Goal: Task Accomplishment & Management: Manage account settings

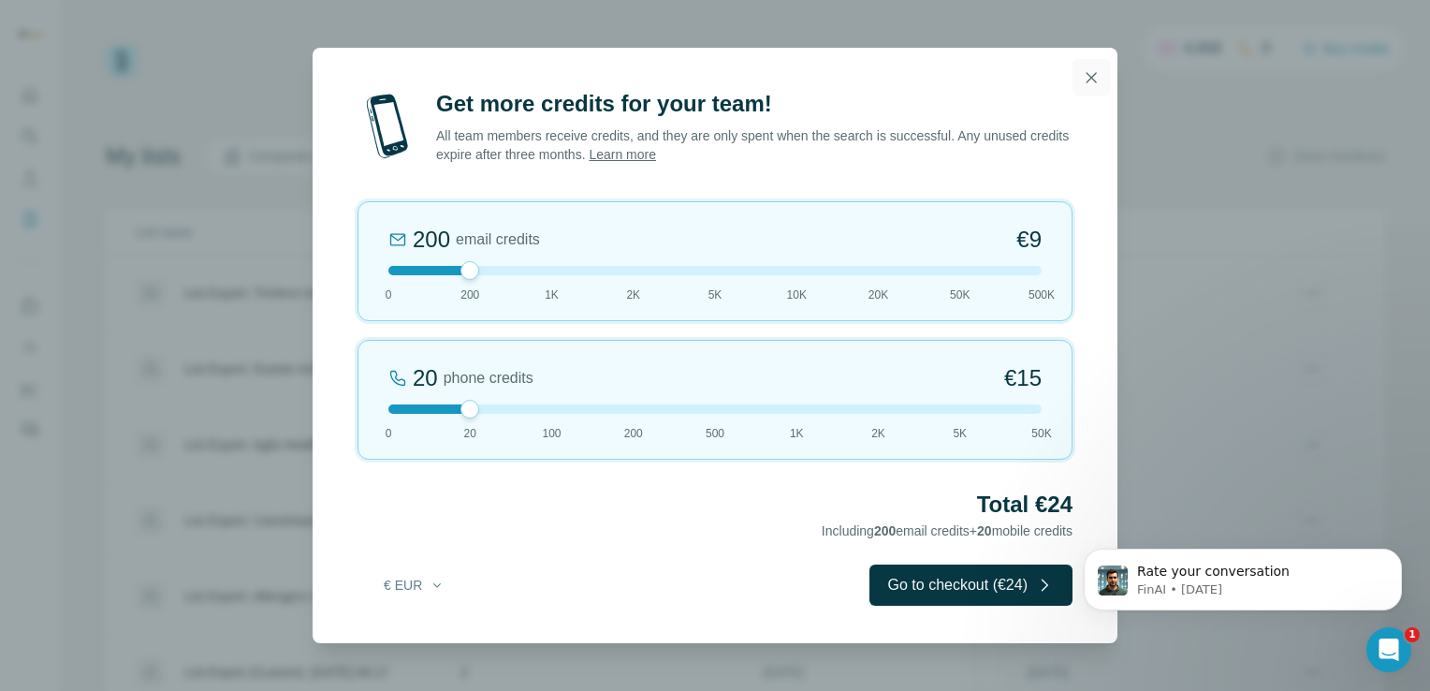
click at [1087, 82] on icon "button" at bounding box center [1092, 77] width 10 height 10
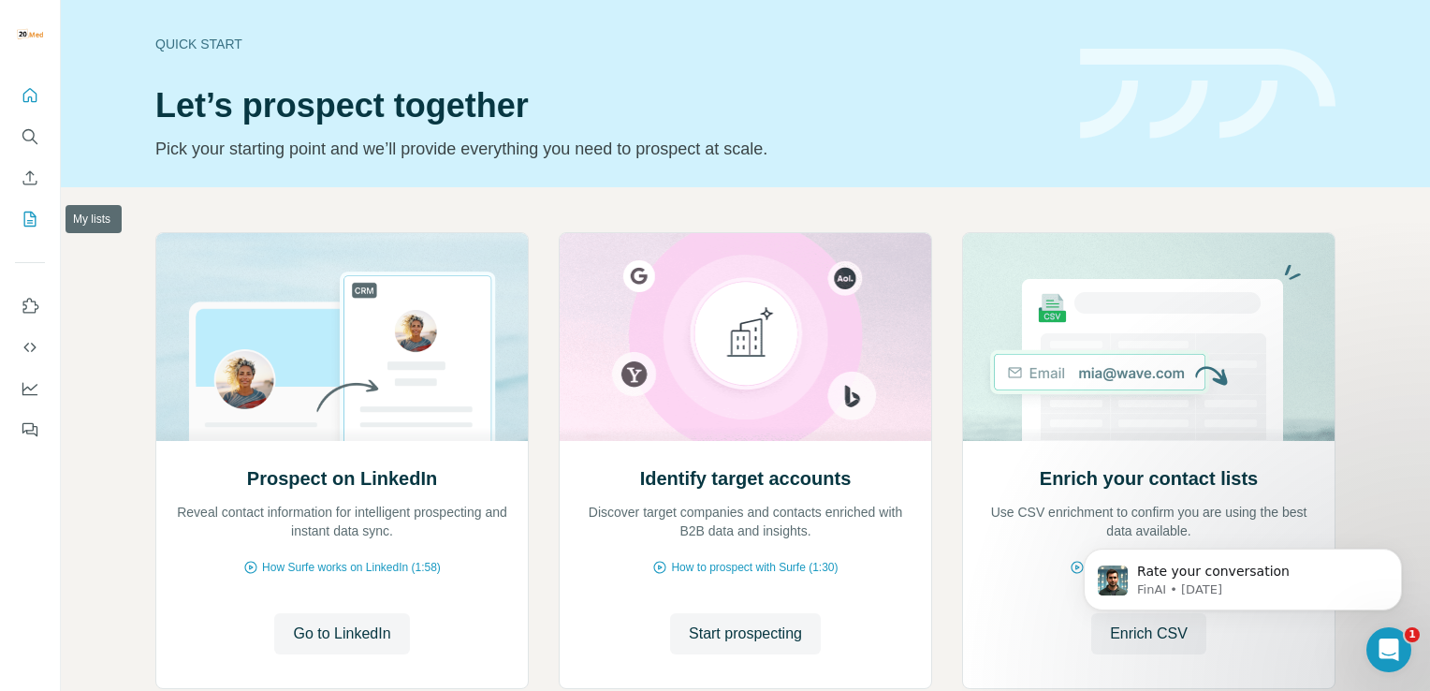
click at [38, 217] on icon "My lists" at bounding box center [30, 219] width 19 height 19
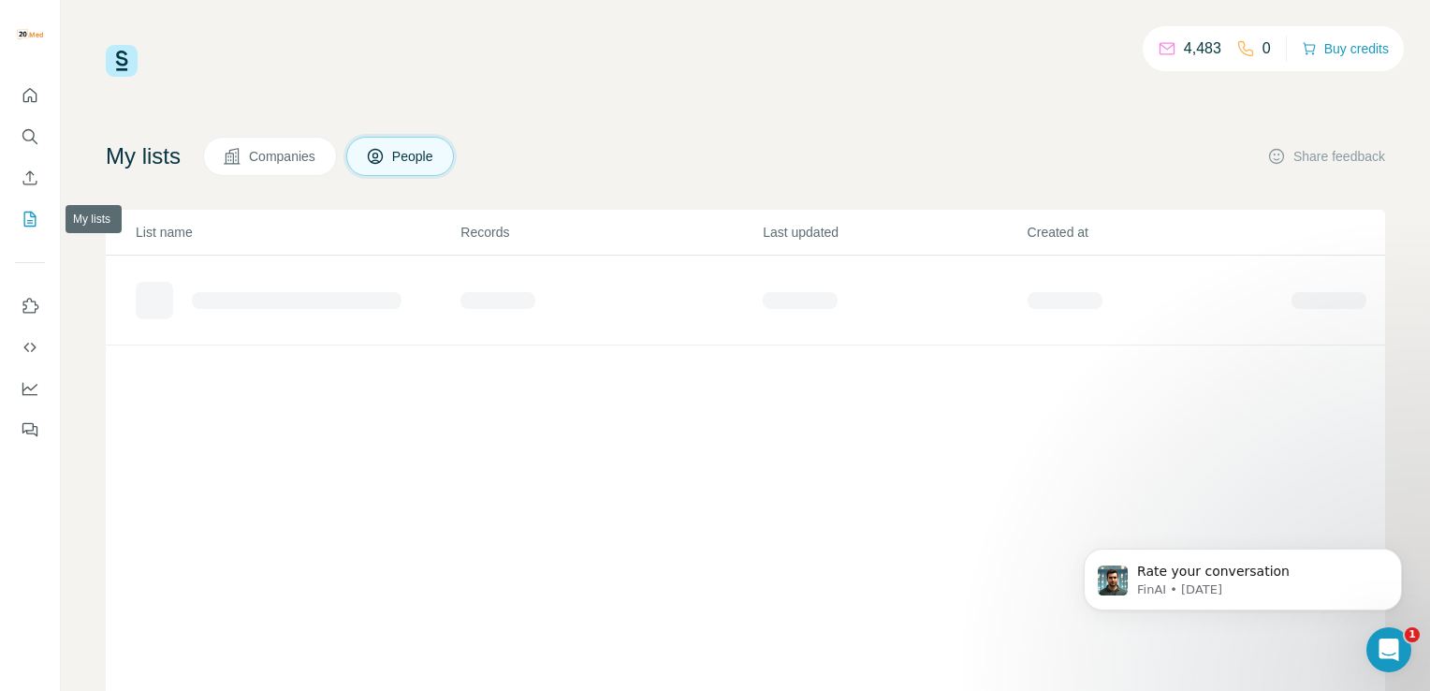
click at [38, 217] on icon "My lists" at bounding box center [30, 219] width 19 height 19
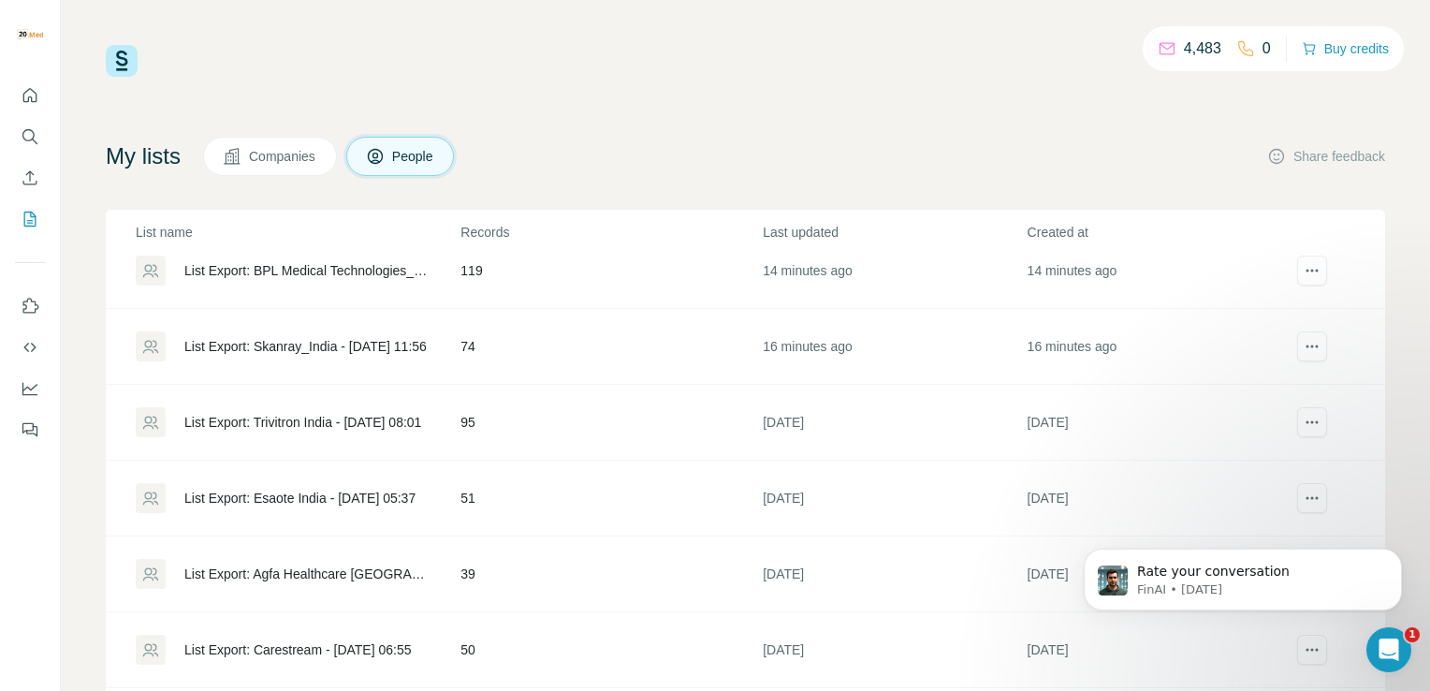
scroll to position [11, 0]
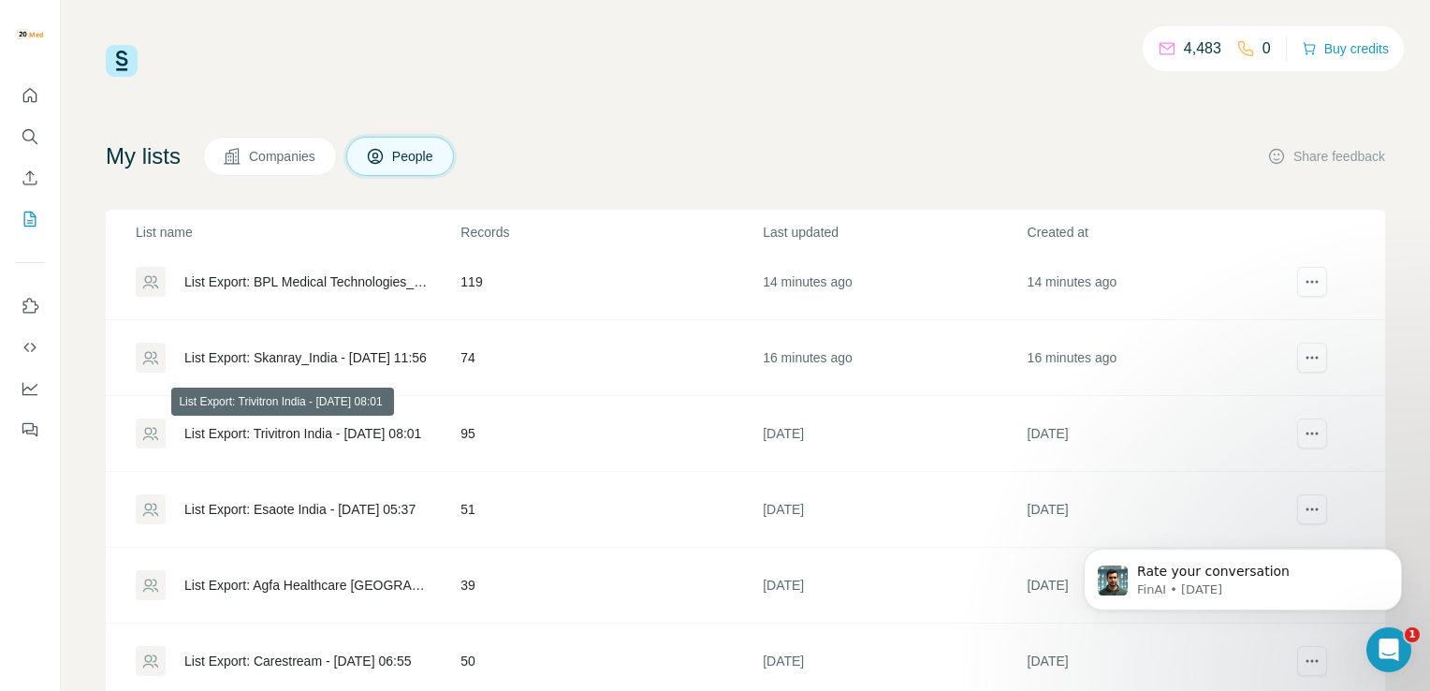
click at [349, 431] on div "List Export: Trivitron India - [DATE] 08:01" at bounding box center [302, 433] width 237 height 19
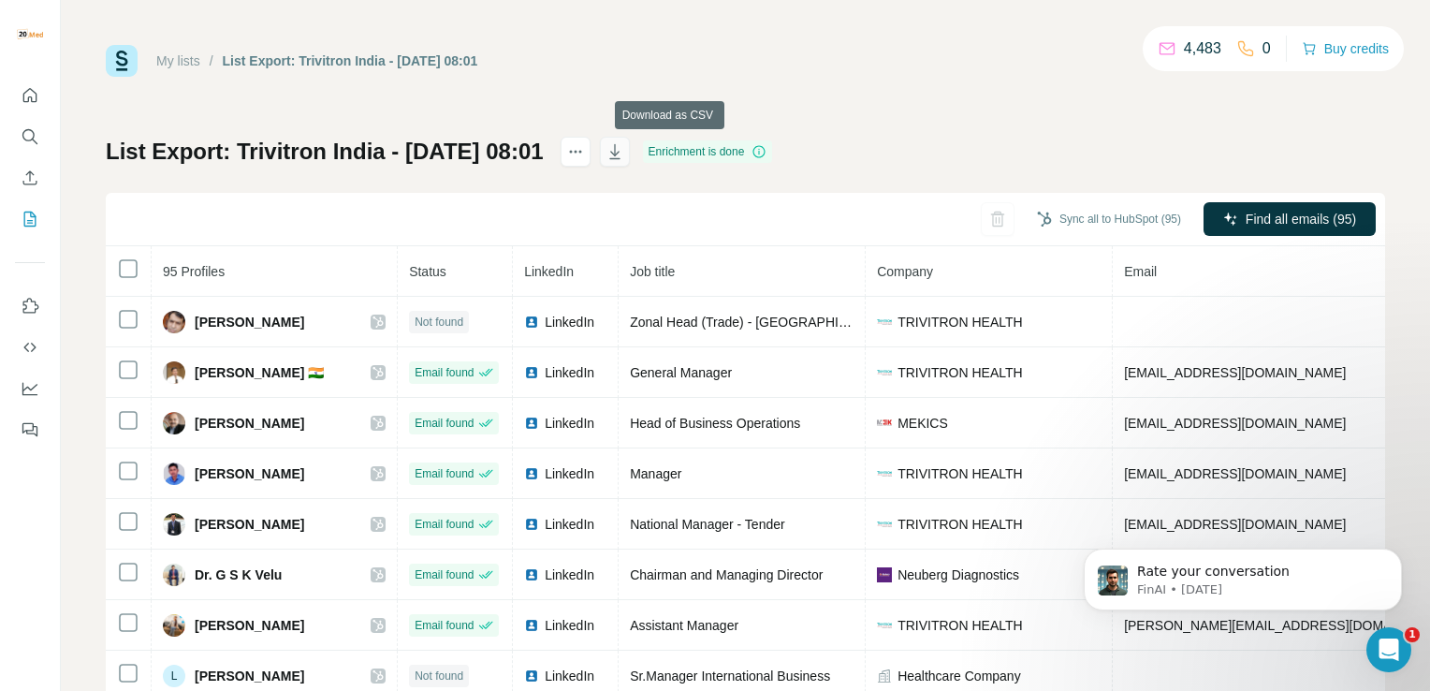
click at [630, 161] on button "button" at bounding box center [615, 152] width 30 height 30
click at [179, 64] on link "My lists" at bounding box center [178, 60] width 44 height 15
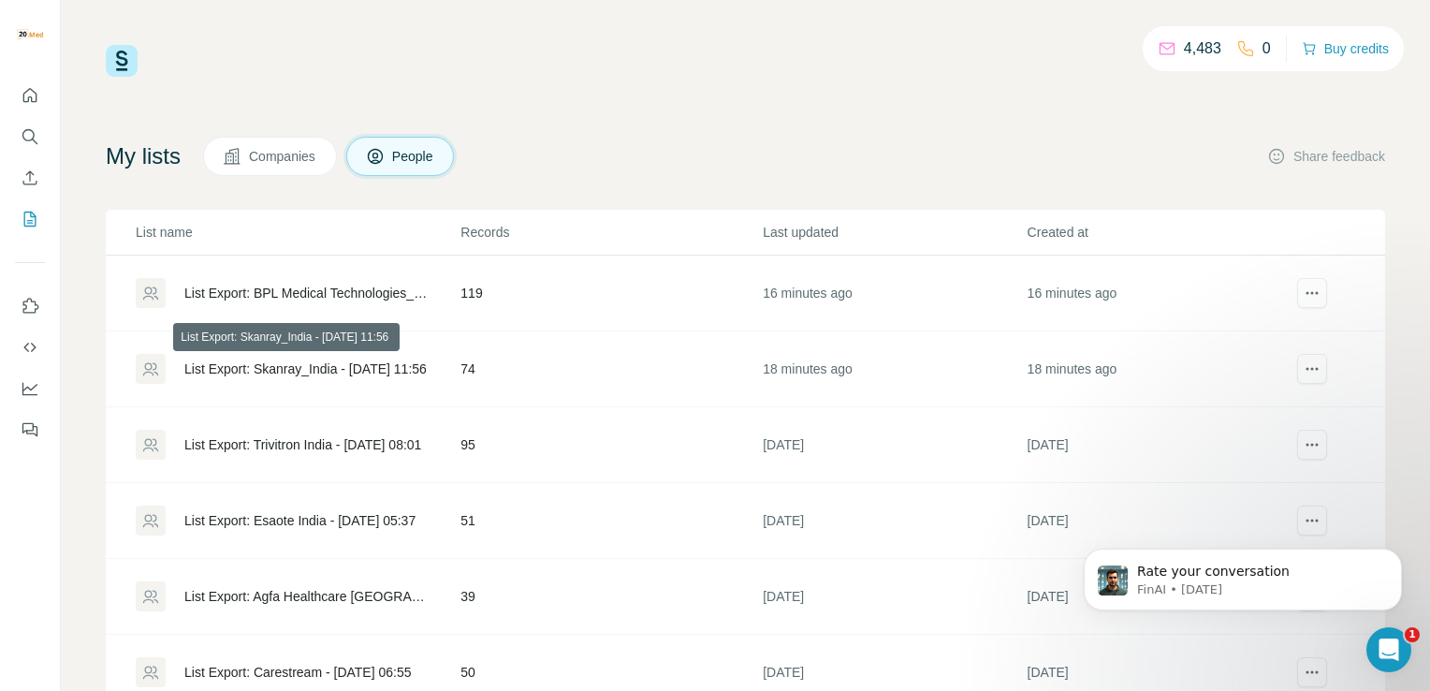
click at [396, 373] on div "List Export: Skanray_India - 01/09/2025 11:56" at bounding box center [305, 368] width 242 height 19
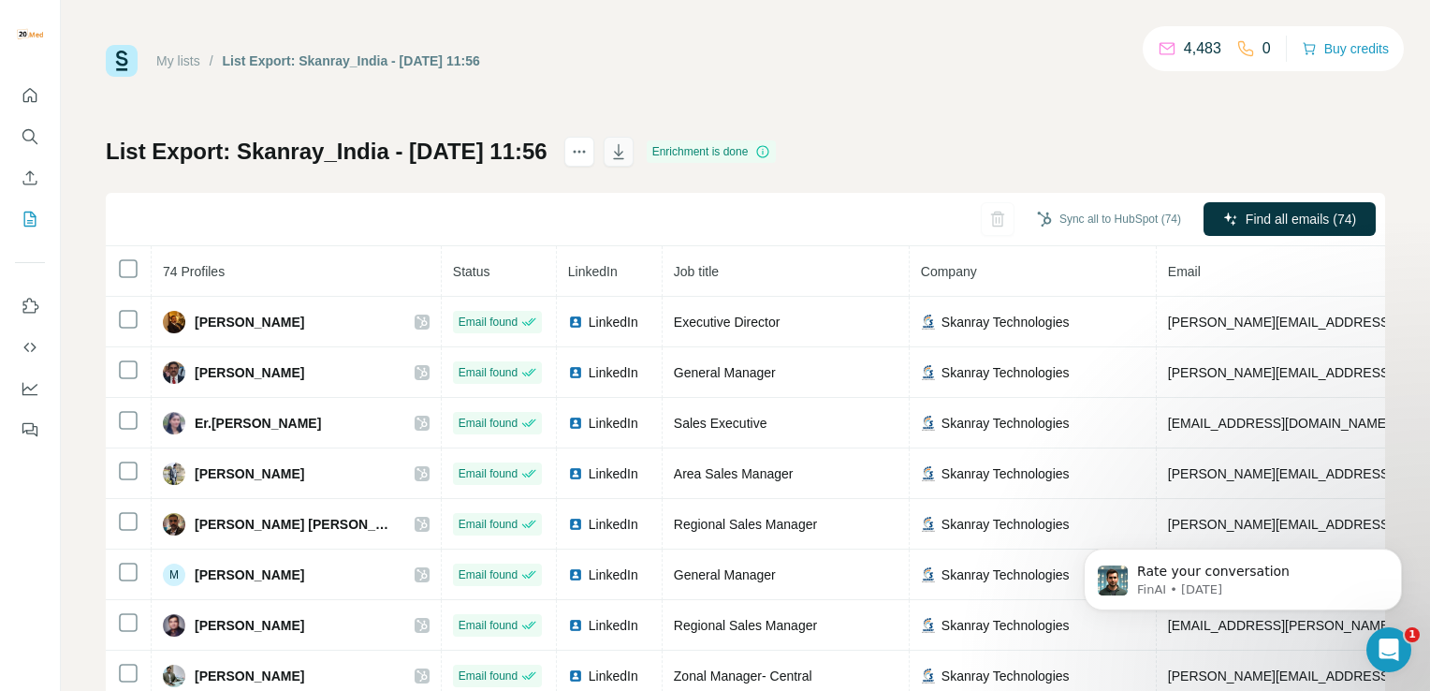
click at [623, 153] on icon "button" at bounding box center [618, 154] width 9 height 6
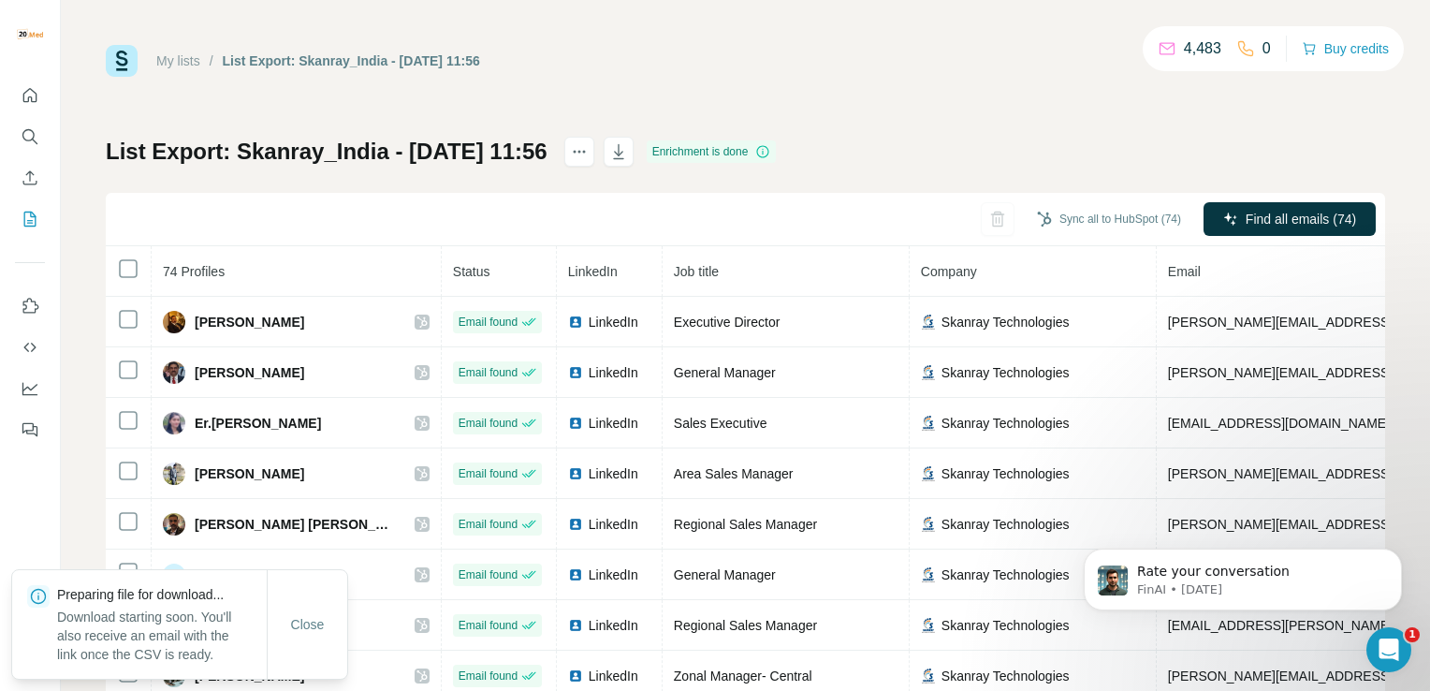
click at [182, 55] on link "My lists" at bounding box center [178, 60] width 44 height 15
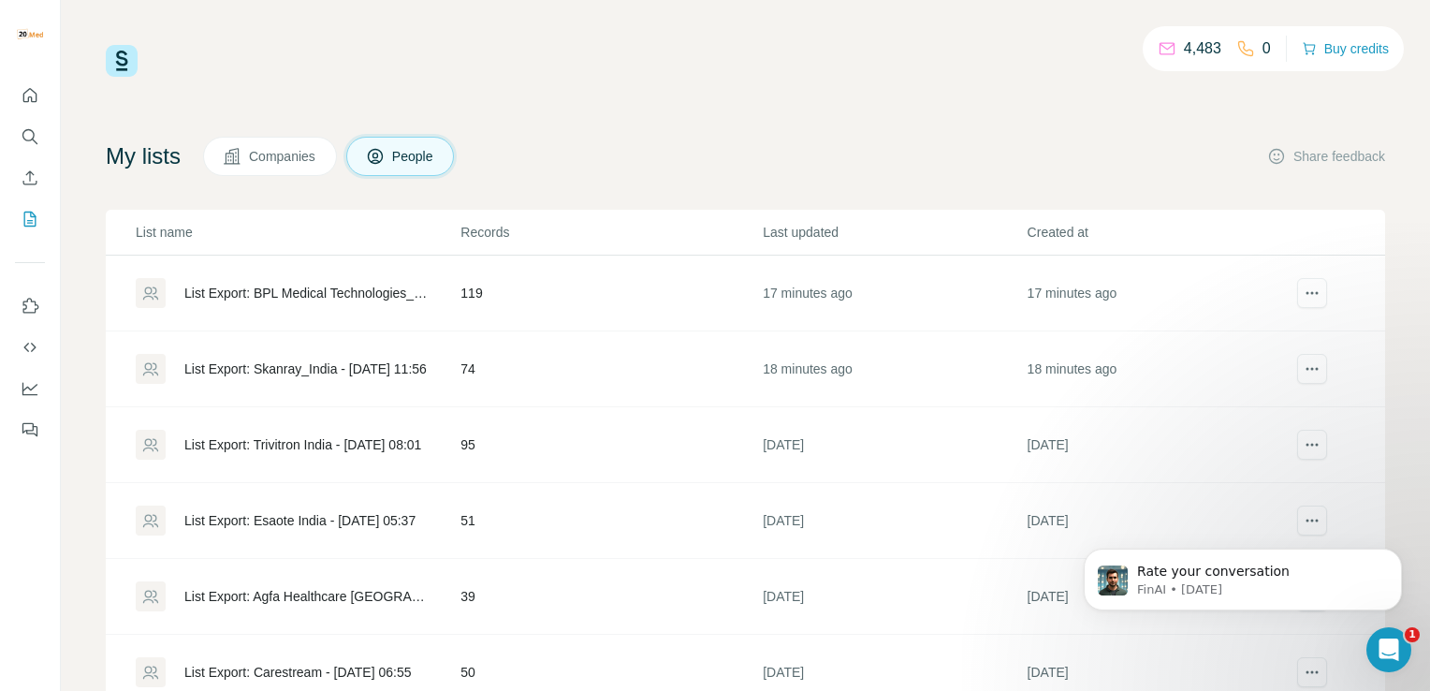
click at [334, 298] on div "List Export: BPL Medical Technologies_India - 01/09/2025 11:57" at bounding box center [306, 293] width 244 height 19
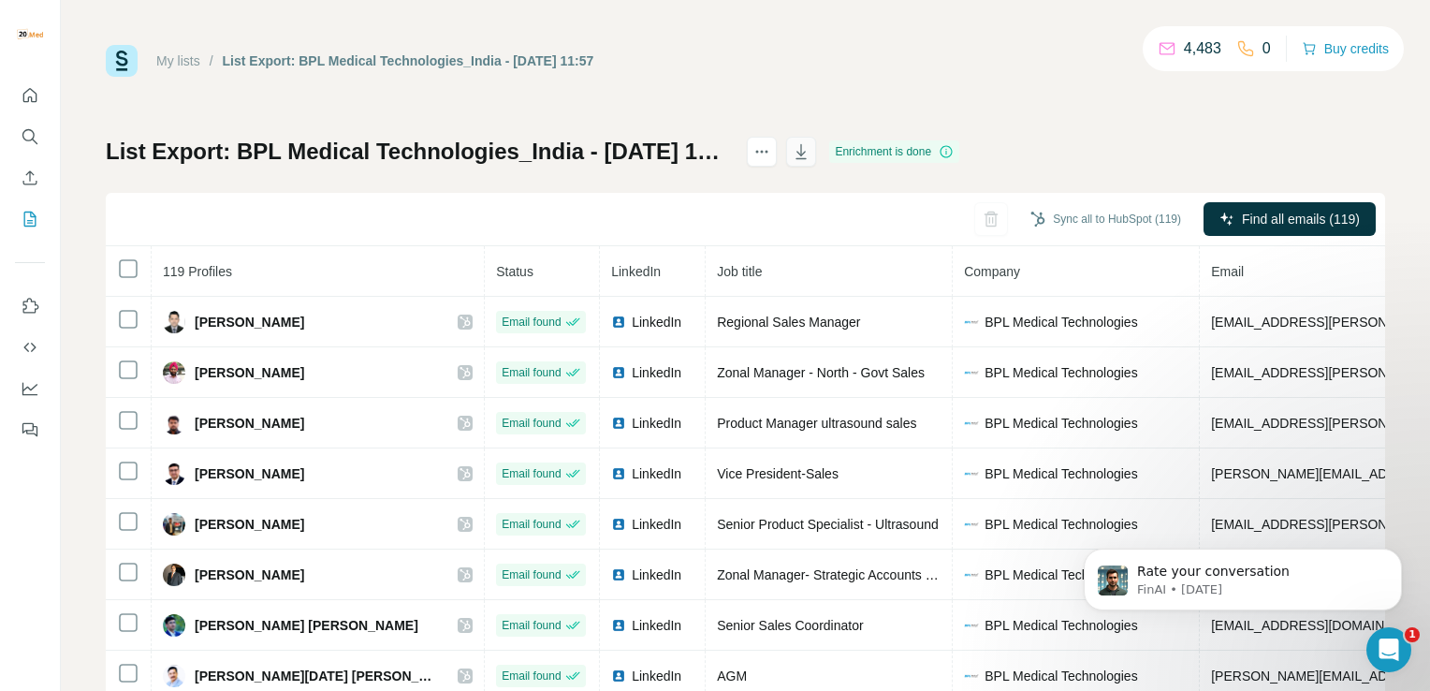
click at [807, 152] on icon "button" at bounding box center [801, 151] width 10 height 15
click at [180, 63] on link "My lists" at bounding box center [178, 60] width 44 height 15
